Goal: Transaction & Acquisition: Purchase product/service

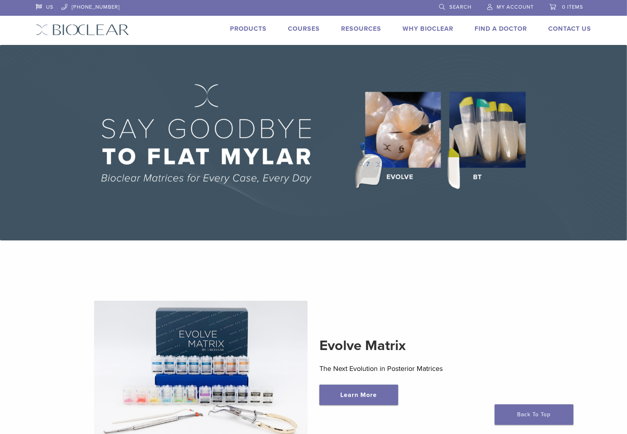
click at [241, 30] on link "Products" at bounding box center [248, 29] width 37 height 8
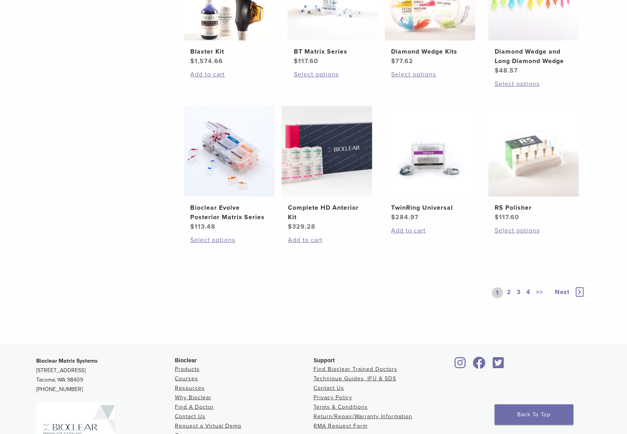
scroll to position [538, 0]
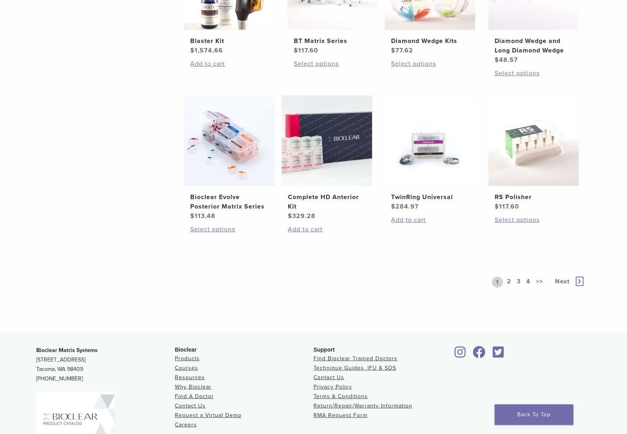
click at [507, 279] on link "2" at bounding box center [508, 282] width 7 height 11
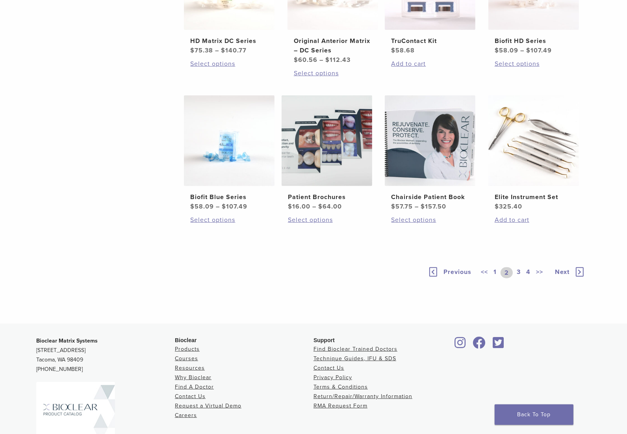
click at [494, 267] on link "1" at bounding box center [495, 272] width 6 height 11
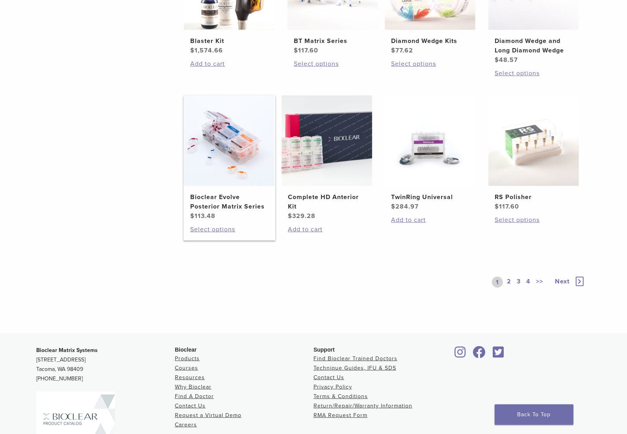
click at [213, 147] on img at bounding box center [229, 140] width 91 height 91
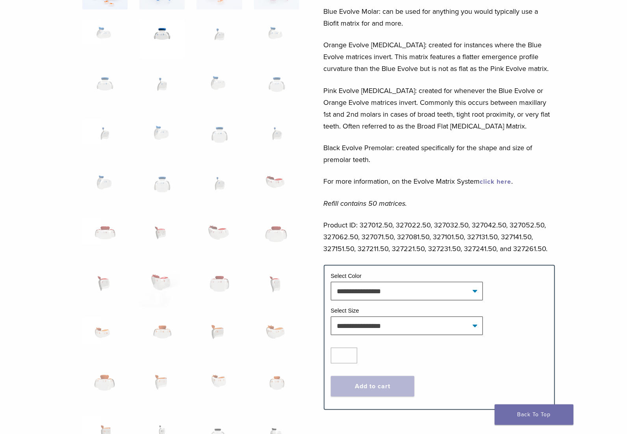
scroll to position [267, 0]
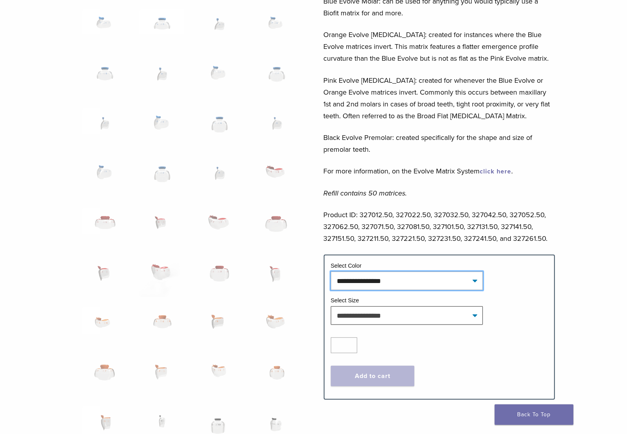
click at [385, 283] on select "**********" at bounding box center [407, 280] width 152 height 18
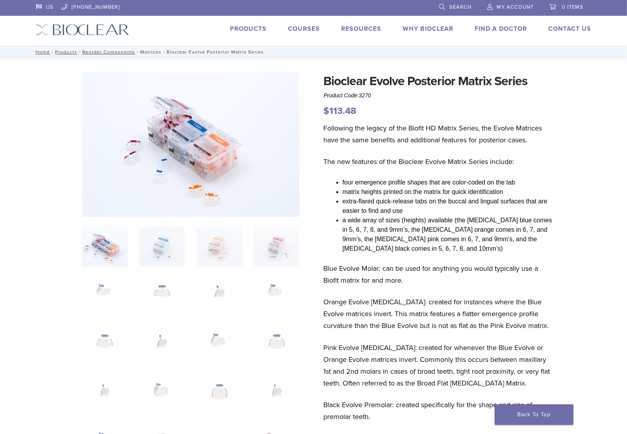
click at [153, 49] on link "Matrices" at bounding box center [150, 52] width 21 height 6
click at [121, 50] on link "Reorder Components" at bounding box center [108, 52] width 53 height 6
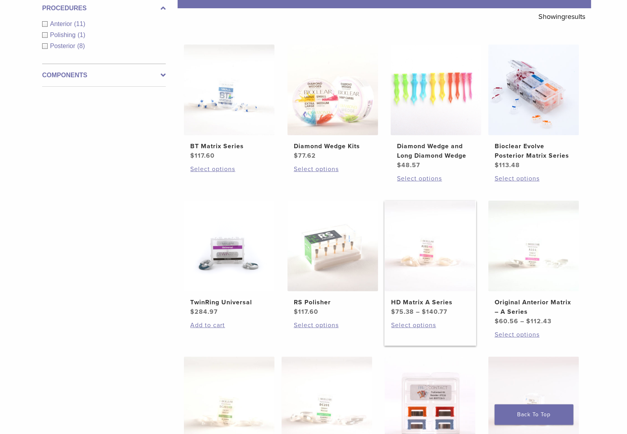
scroll to position [130, 0]
